Goal: Check status: Check status

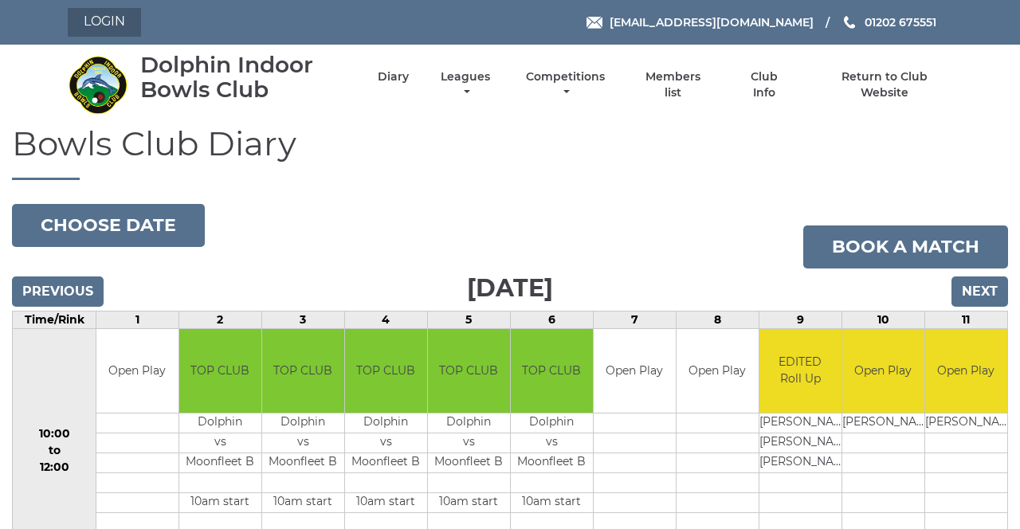
click at [108, 26] on link "Login" at bounding box center [104, 22] width 73 height 29
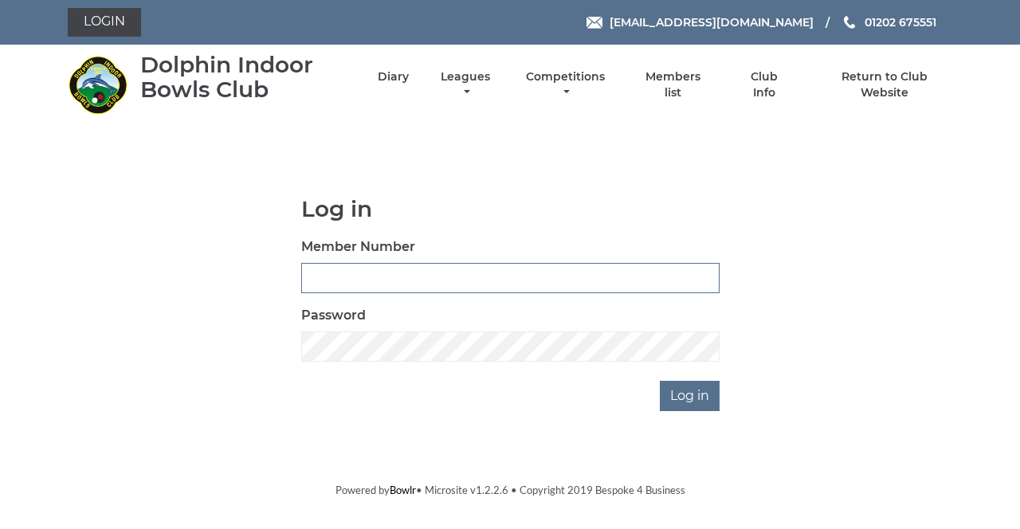
click at [571, 276] on input "Member Number" at bounding box center [510, 278] width 418 height 30
type input "4080"
click at [660, 381] on input "Log in" at bounding box center [690, 396] width 60 height 30
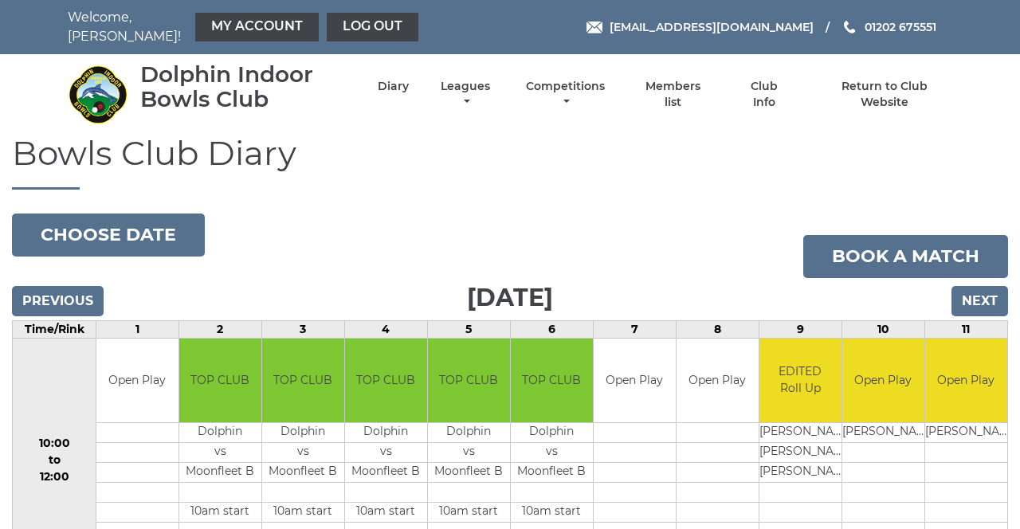
click at [212, 21] on link "My Account" at bounding box center [257, 27] width 124 height 29
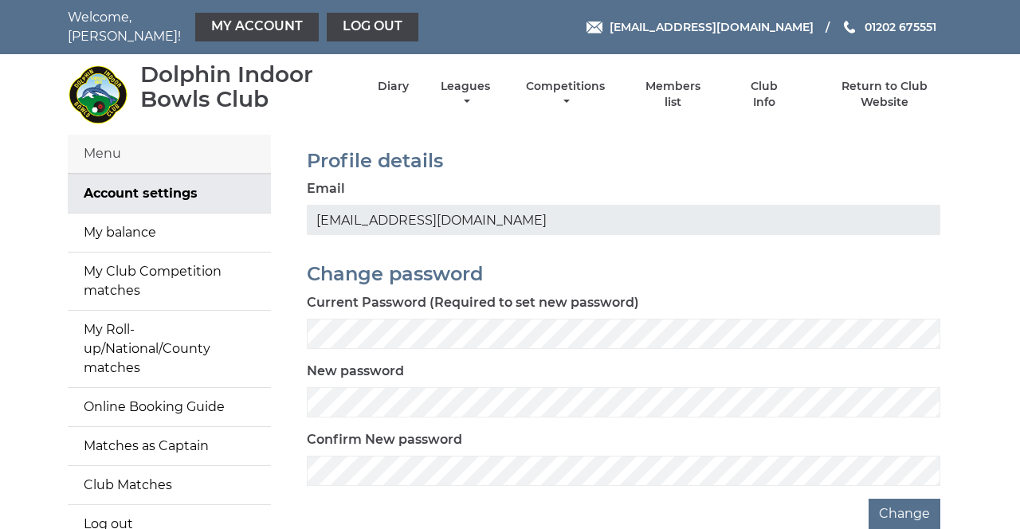
click at [183, 223] on link "My balance" at bounding box center [169, 233] width 203 height 38
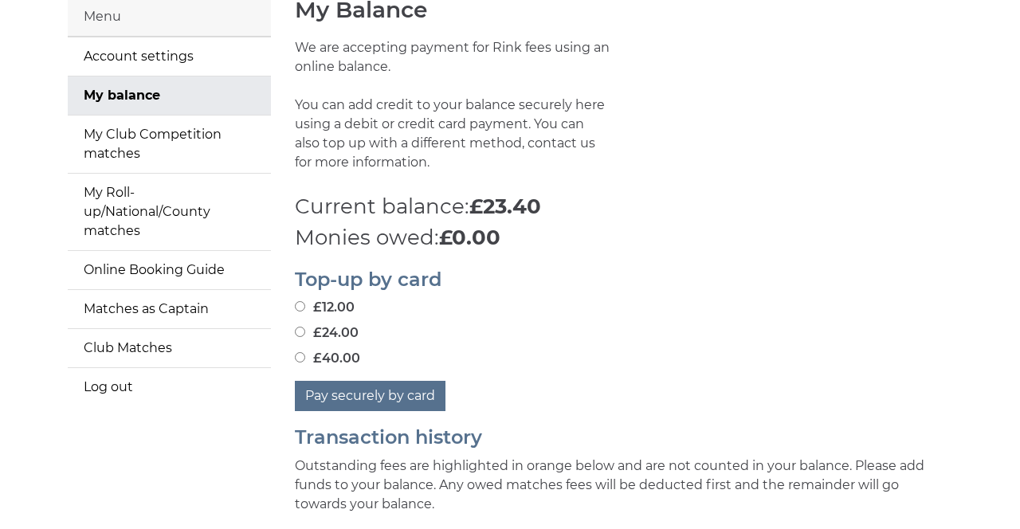
scroll to position [138, 0]
